Goal: Information Seeking & Learning: Learn about a topic

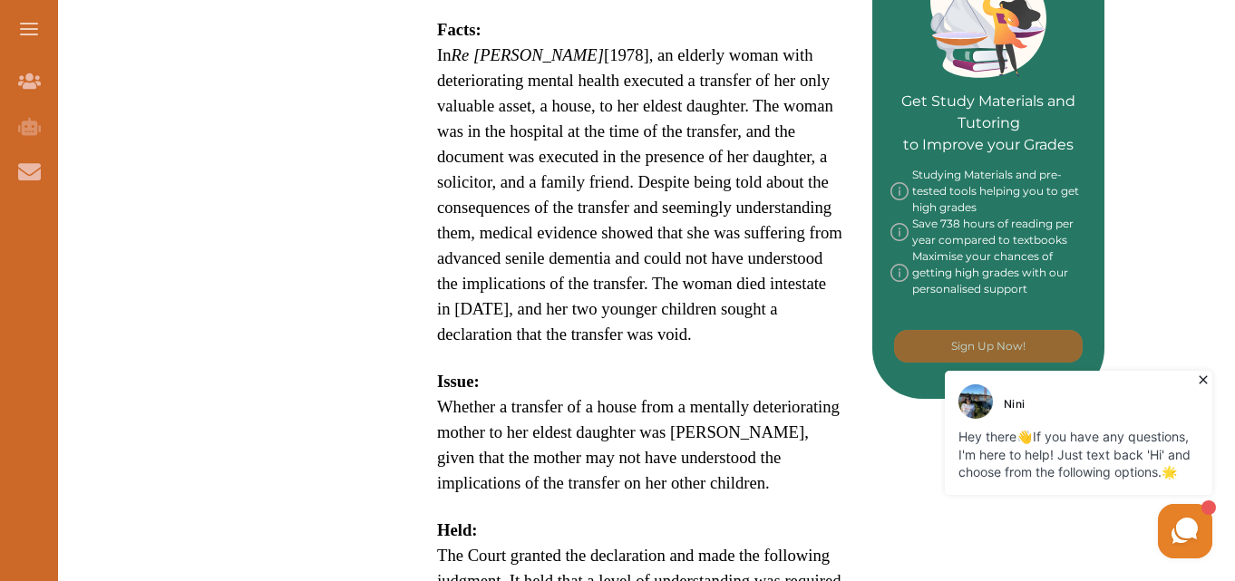
scroll to position [725, 0]
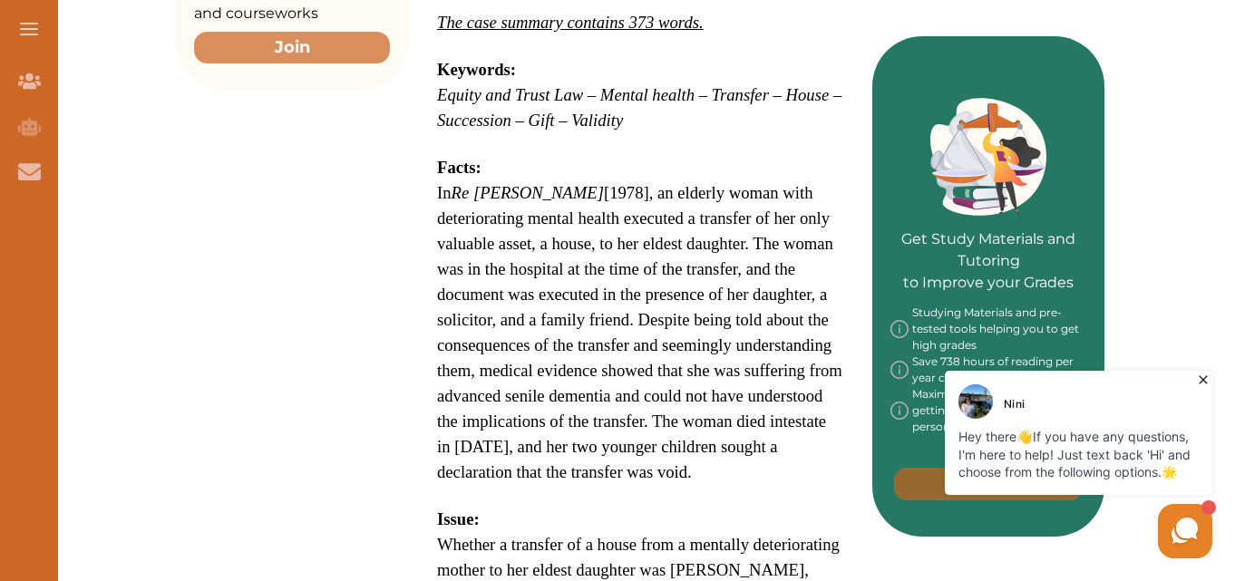
drag, startPoint x: 1932, startPoint y: 479, endPoint x: 1202, endPoint y: 383, distance: 735.4
click at [1202, 383] on icon at bounding box center [1203, 380] width 18 height 18
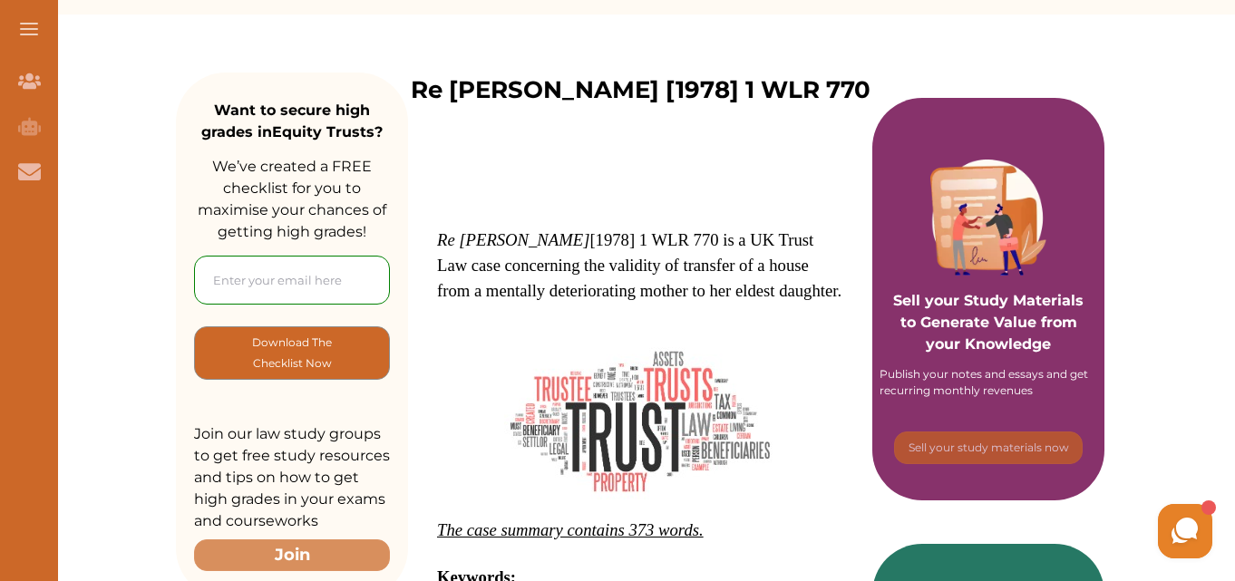
scroll to position [181, 0]
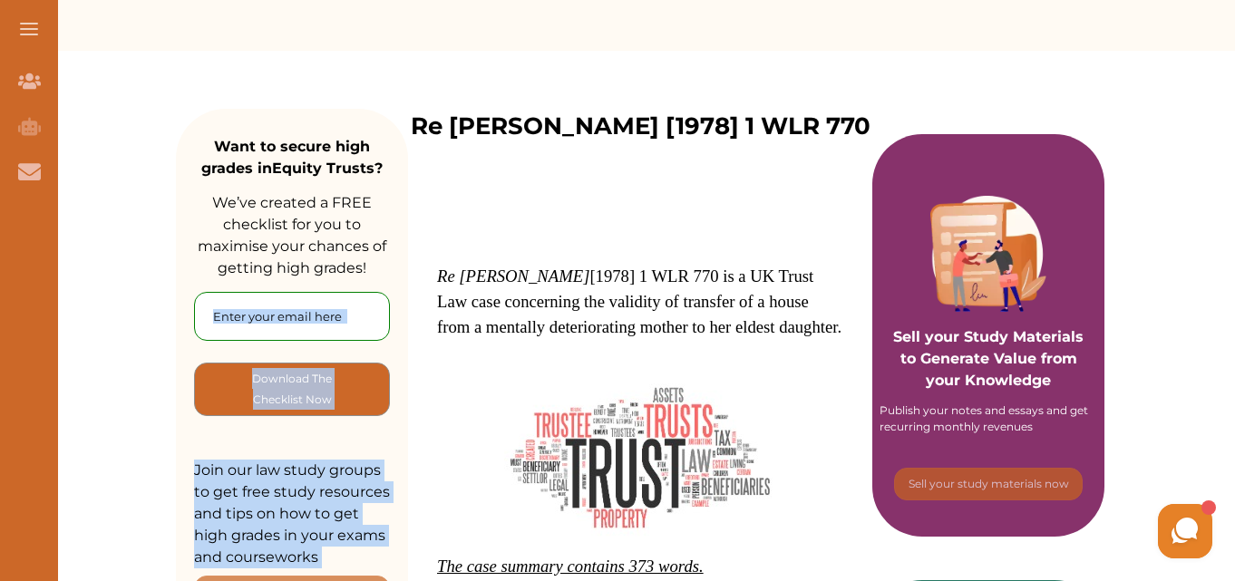
drag, startPoint x: 457, startPoint y: 110, endPoint x: 390, endPoint y: 275, distance: 178.2
click at [447, 273] on em "Re [PERSON_NAME]" at bounding box center [513, 276] width 152 height 19
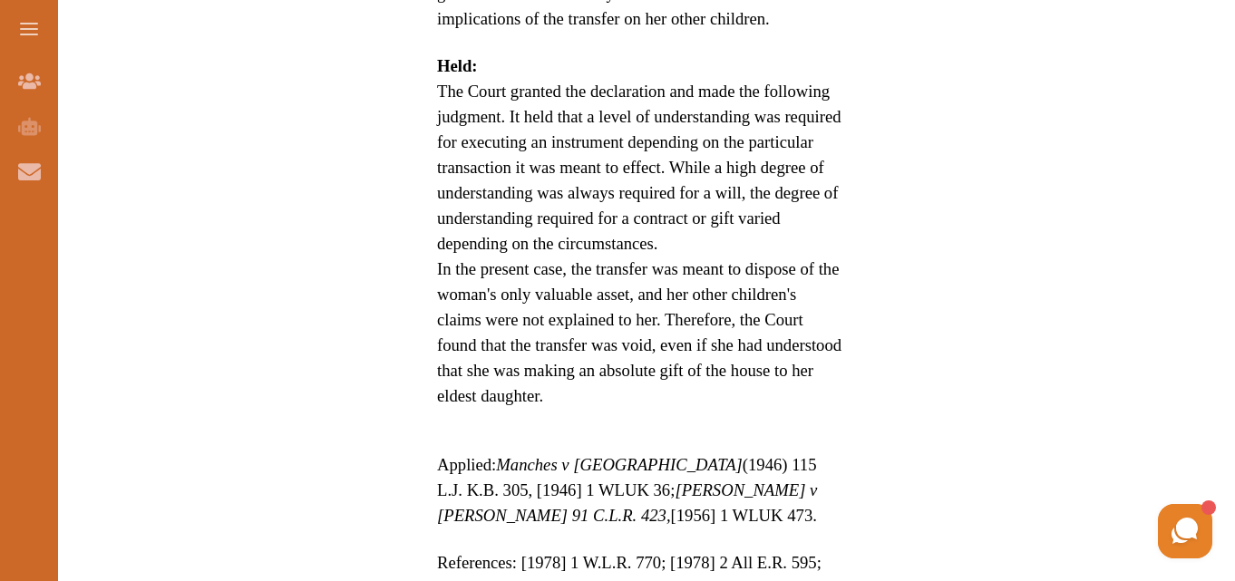
scroll to position [1360, 0]
